Goal: Find specific page/section: Find specific page/section

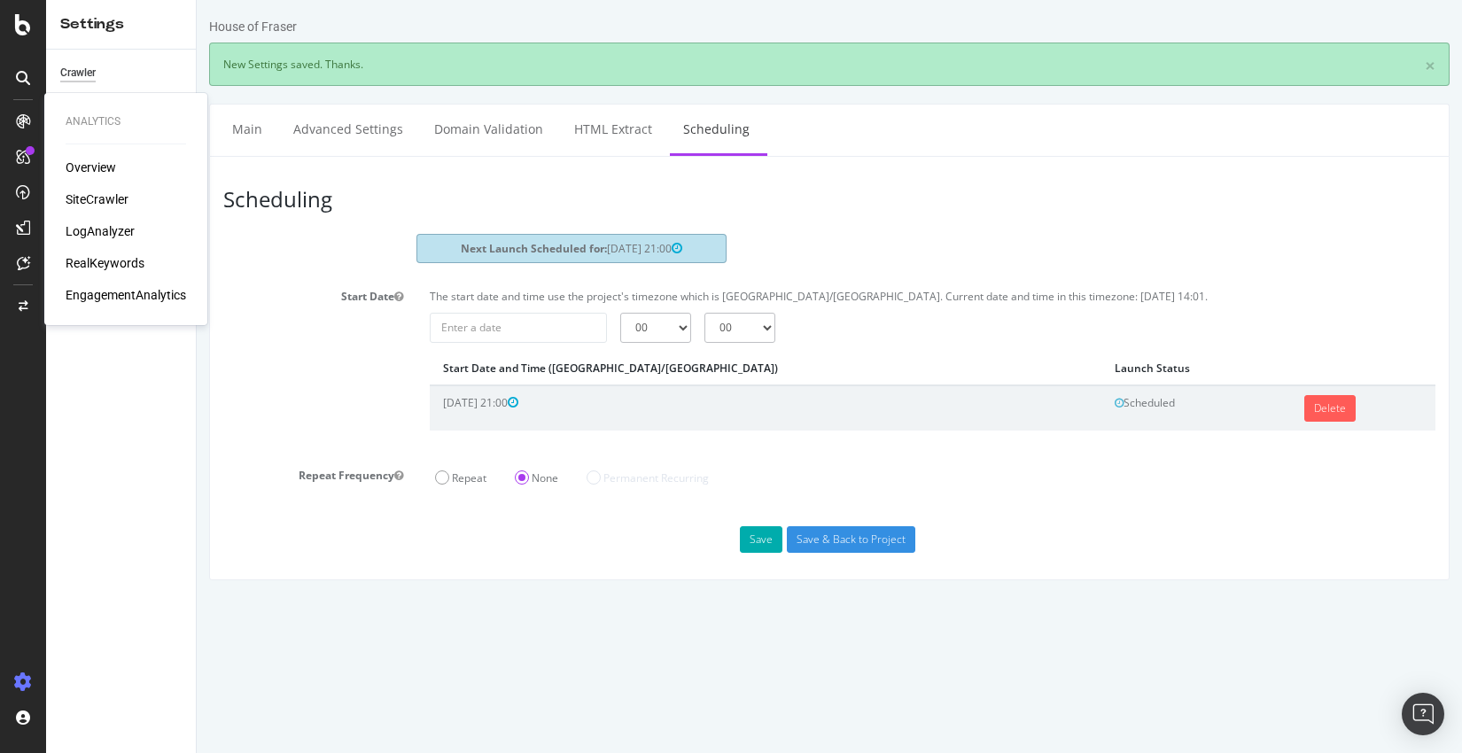
click at [16, 118] on icon at bounding box center [23, 121] width 14 height 14
